Goal: Task Accomplishment & Management: Manage account settings

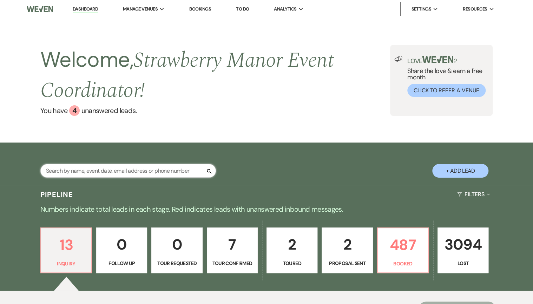
click at [104, 173] on input "text" at bounding box center [128, 171] width 176 height 14
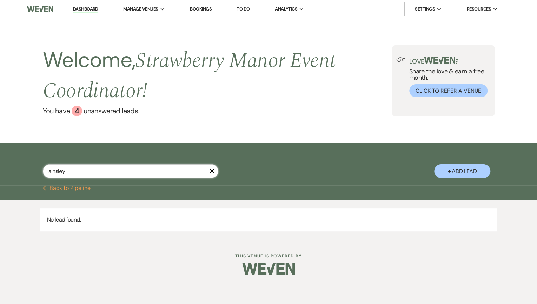
type input "ainsley"
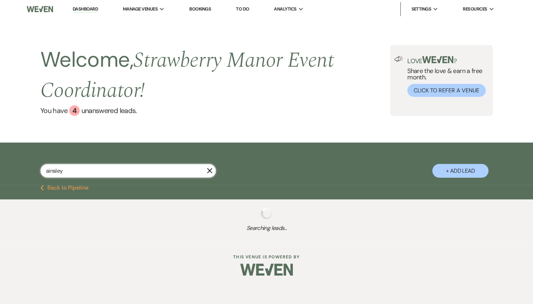
select select "8"
select select "5"
select select "8"
select select "5"
select select "8"
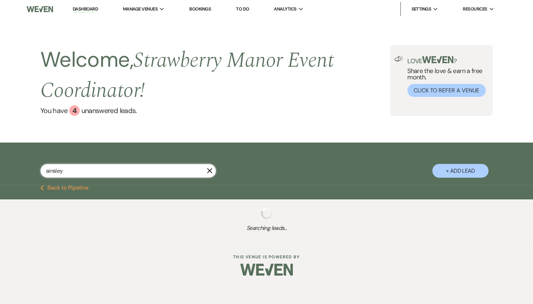
select select "5"
select select "8"
select select "5"
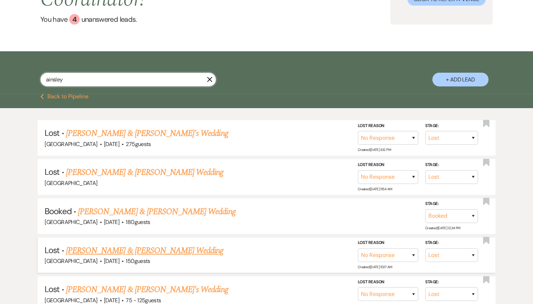
scroll to position [112, 0]
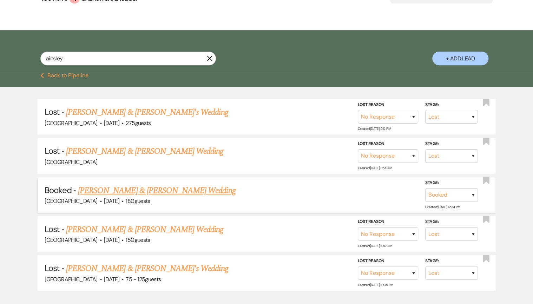
click at [117, 189] on link "[PERSON_NAME] & [PERSON_NAME] Wedding" at bounding box center [156, 190] width 157 height 13
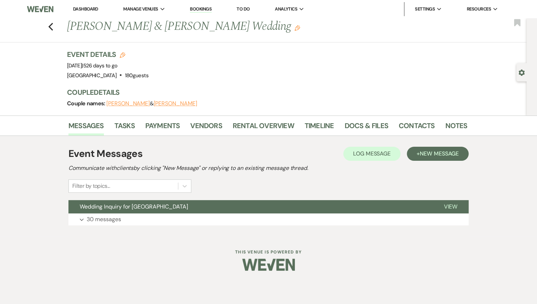
click at [519, 73] on use "button" at bounding box center [522, 73] width 6 height 6
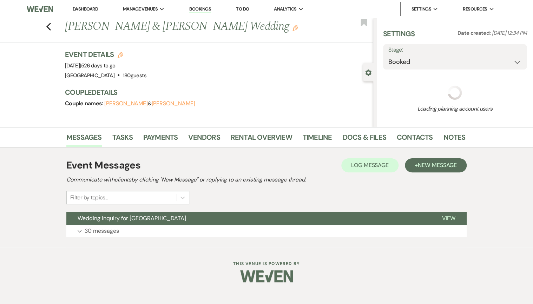
select select "8"
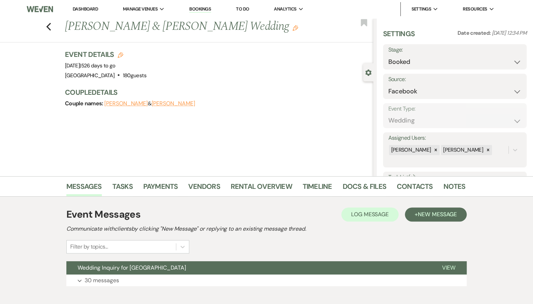
click at [365, 69] on button "Gear Settings" at bounding box center [368, 72] width 6 height 7
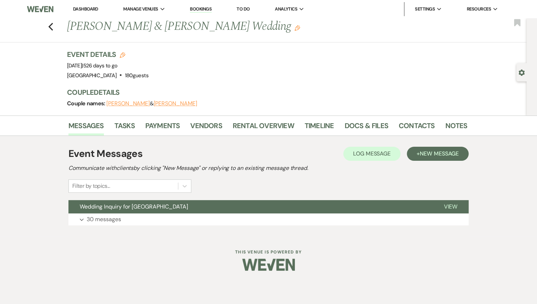
click at [519, 69] on button "Gear Settings" at bounding box center [522, 72] width 6 height 7
select select "8"
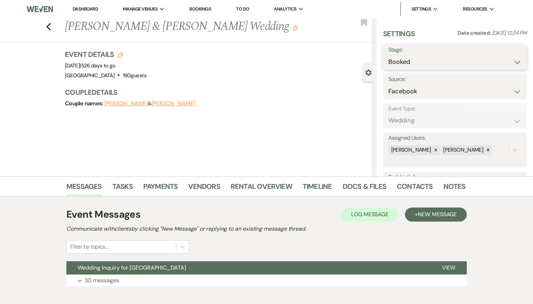
click at [426, 62] on select "Booked Lost" at bounding box center [454, 62] width 133 height 14
select select "8"
click at [388, 55] on select "Booked Lost" at bounding box center [454, 62] width 133 height 14
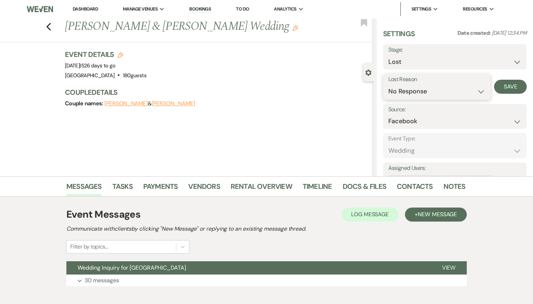
click at [446, 97] on select "Booked Elsewhere Budget Date Unavailable No Response Not a Good Match Capacity …" at bounding box center [436, 92] width 97 height 14
select select "11"
click at [388, 85] on select "Booked Elsewhere Budget Date Unavailable No Response Not a Good Match Capacity …" at bounding box center [436, 92] width 97 height 14
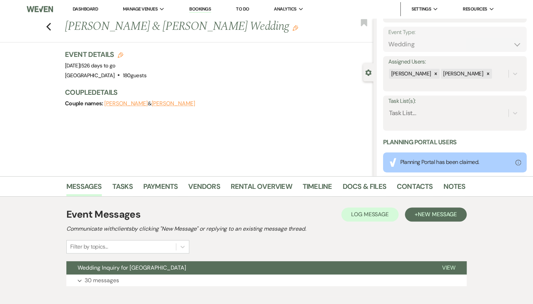
scroll to position [112, 0]
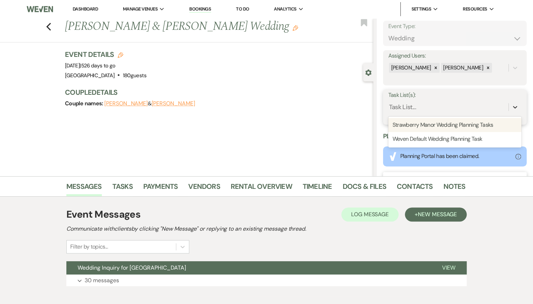
click at [509, 111] on div at bounding box center [515, 107] width 13 height 13
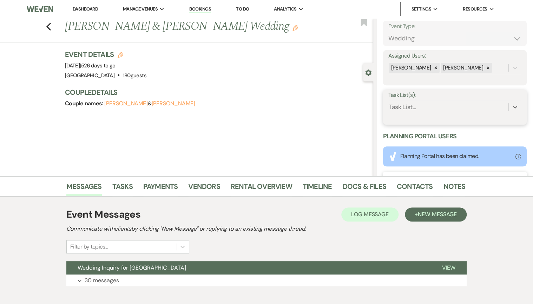
click at [458, 110] on div "Task List..." at bounding box center [448, 107] width 120 height 12
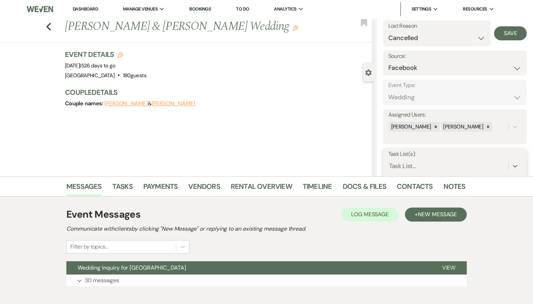
scroll to position [0, 0]
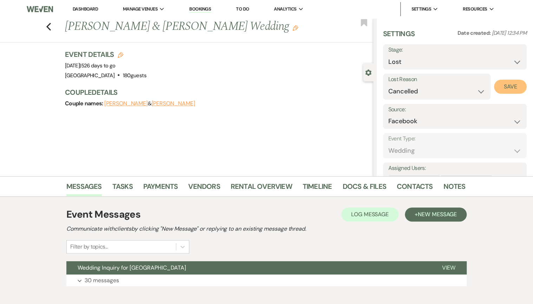
click at [504, 85] on button "Save" at bounding box center [510, 87] width 33 height 14
click at [81, 8] on link "Dashboard" at bounding box center [85, 9] width 25 height 6
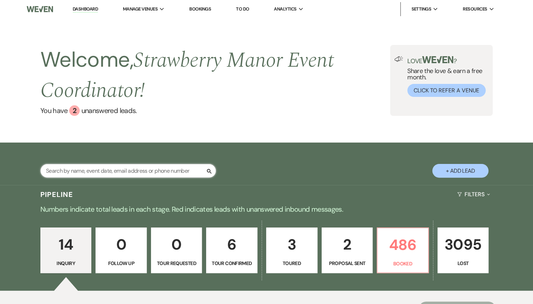
click at [110, 169] on input "text" at bounding box center [128, 171] width 176 height 14
type input "hill"
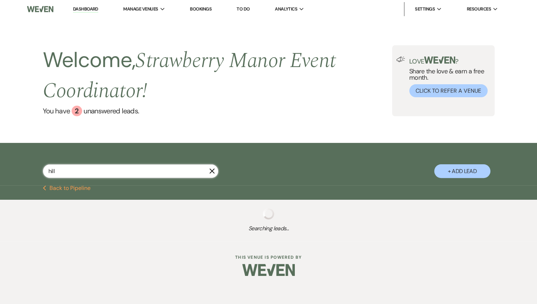
select select "8"
select select "5"
select select "8"
select select "5"
select select "8"
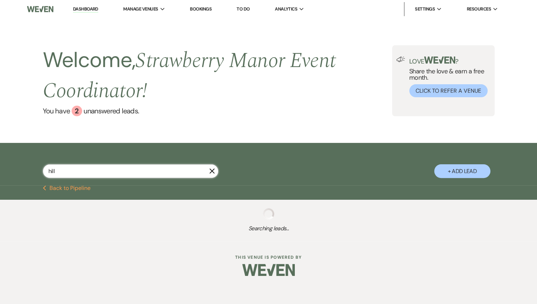
select select "4"
select select "8"
select select "5"
select select "8"
select select "5"
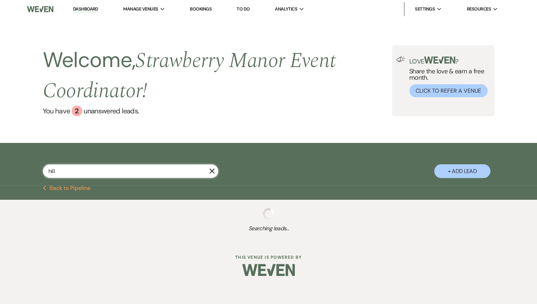
select select "8"
select select "5"
select select "8"
select select "5"
select select "8"
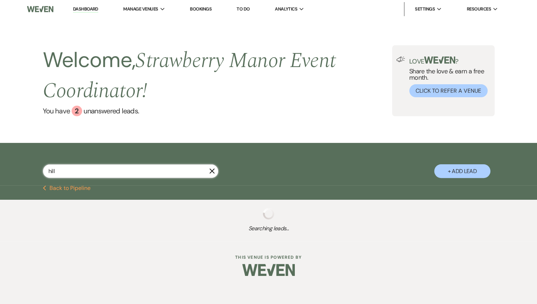
select select "8"
select select "5"
select select "8"
select select "5"
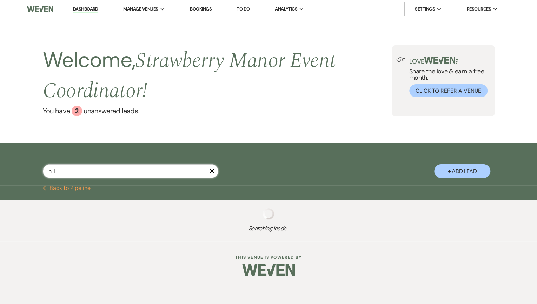
select select "8"
select select "5"
select select "8"
select select "5"
select select "8"
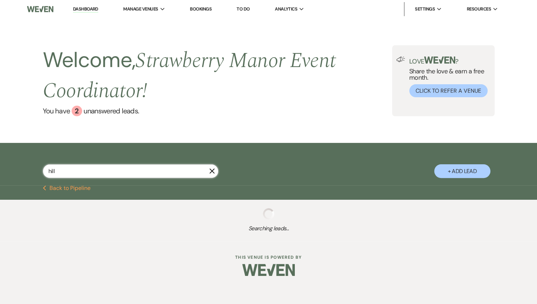
select select "5"
select select "8"
select select "5"
select select "8"
select select "5"
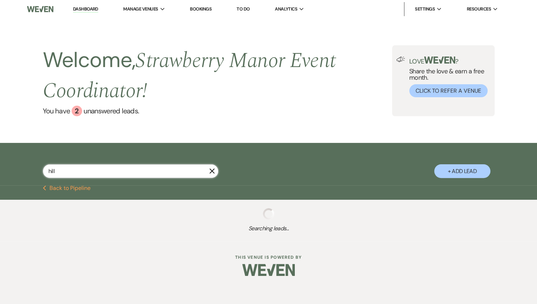
select select "8"
select select "5"
select select "8"
select select "5"
select select "8"
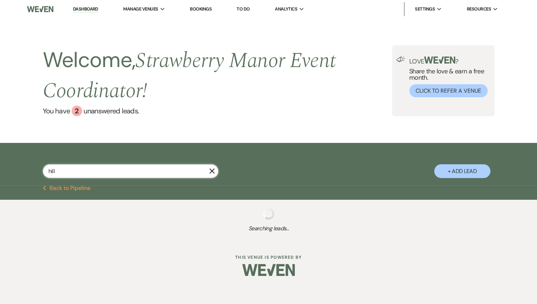
select select "5"
select select "8"
select select "5"
select select "8"
select select "5"
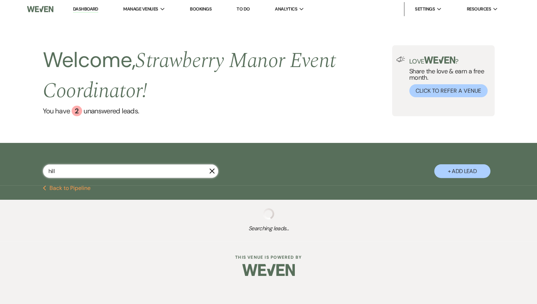
select select "8"
select select "9"
select select "8"
select select "5"
select select "8"
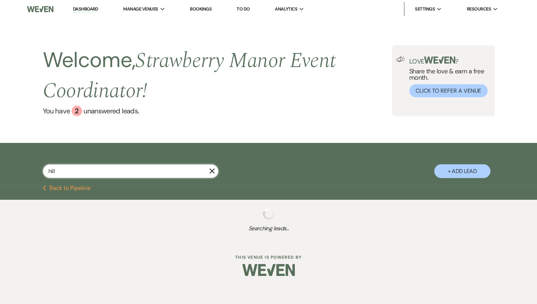
select select "8"
select select "5"
select select "8"
select select "11"
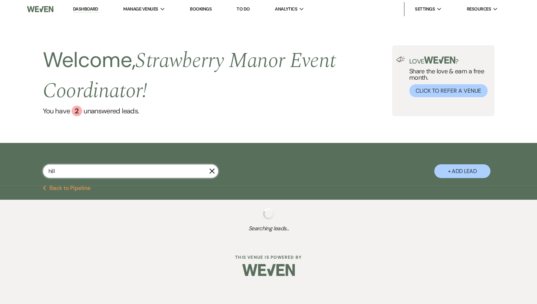
select select "8"
select select "5"
select select "8"
select select "7"
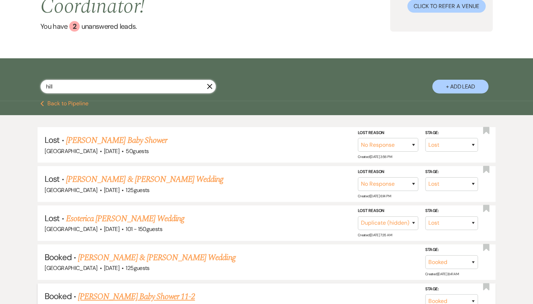
scroll to position [169, 0]
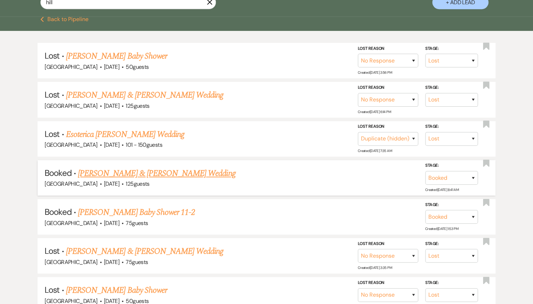
click at [103, 175] on link "[PERSON_NAME] & [PERSON_NAME] Wedding" at bounding box center [156, 173] width 157 height 13
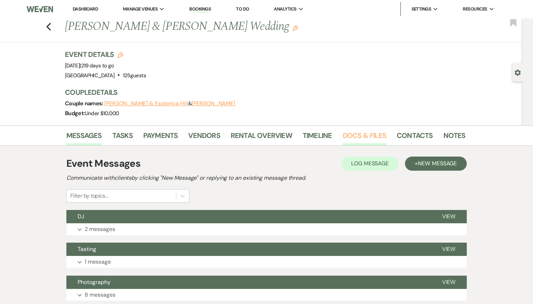
click at [356, 143] on link "Docs & Files" at bounding box center [364, 137] width 44 height 15
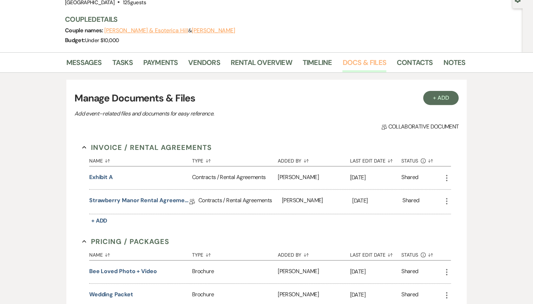
scroll to position [84, 0]
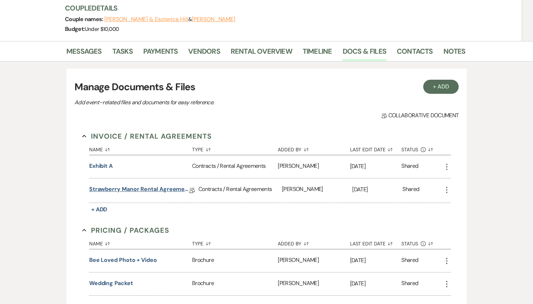
click at [125, 189] on link "Strawberry Manor Rental Agreement - Wedding" at bounding box center [139, 190] width 100 height 11
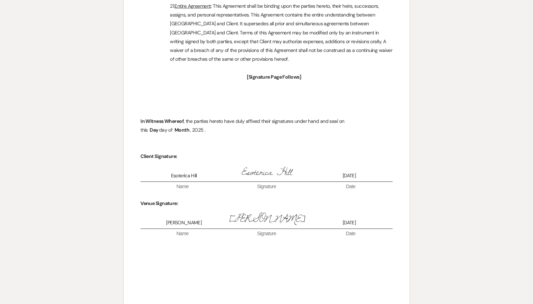
scroll to position [2520, 0]
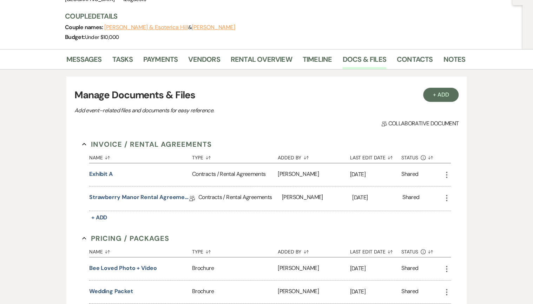
scroll to position [74, 0]
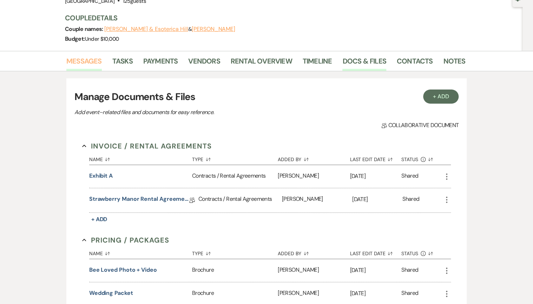
click at [80, 64] on link "Messages" at bounding box center [83, 62] width 35 height 15
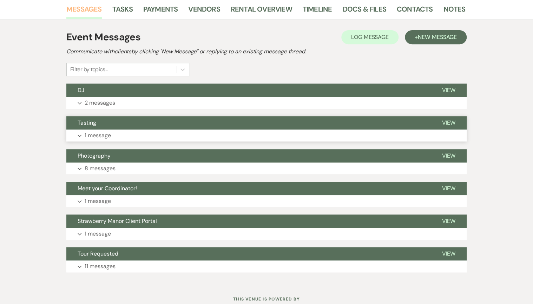
scroll to position [131, 0]
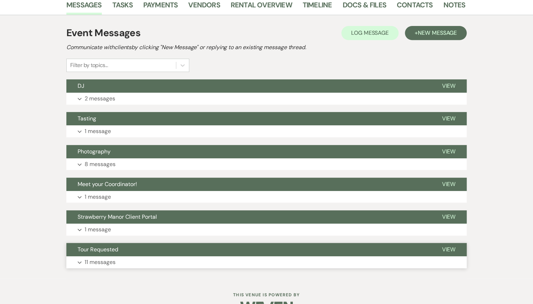
click at [138, 256] on button "Tour Requested" at bounding box center [248, 249] width 364 height 13
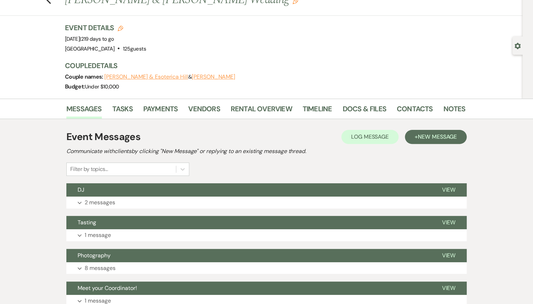
scroll to position [0, 0]
